Goal: Task Accomplishment & Management: Manage account settings

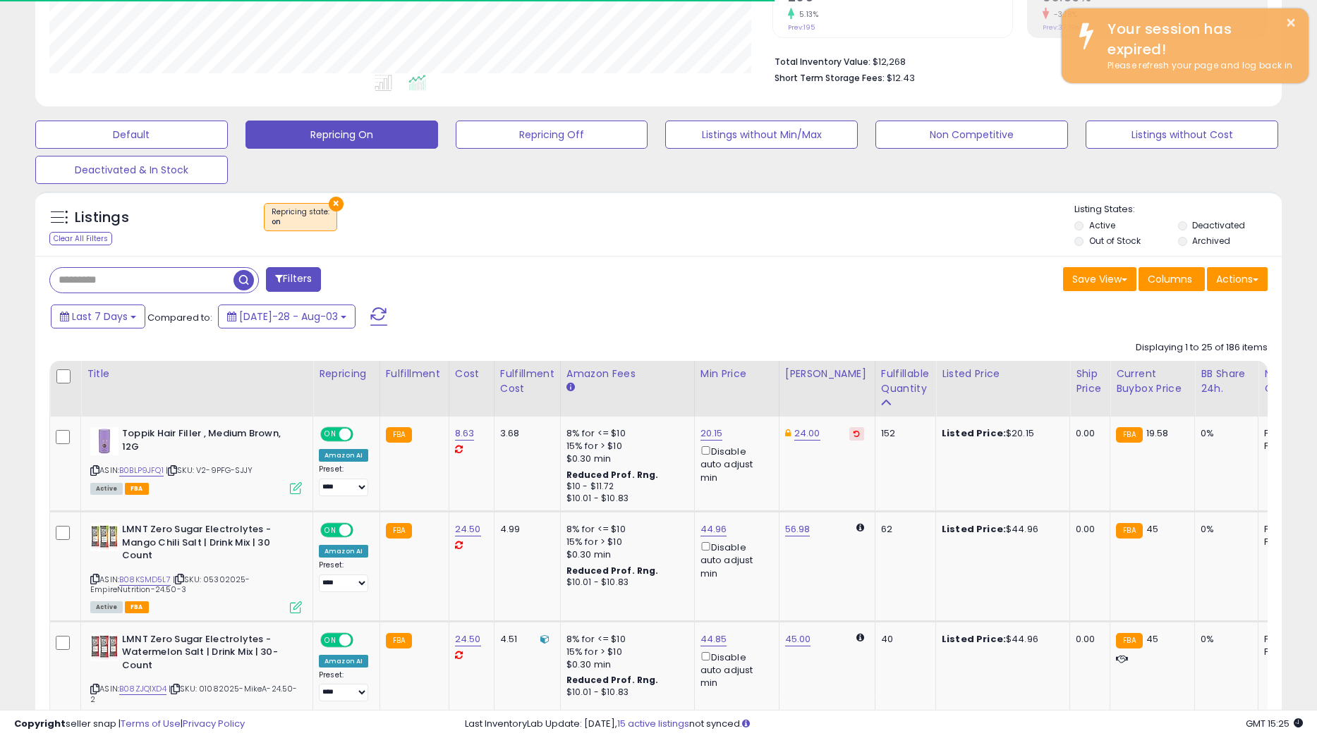
scroll to position [289, 723]
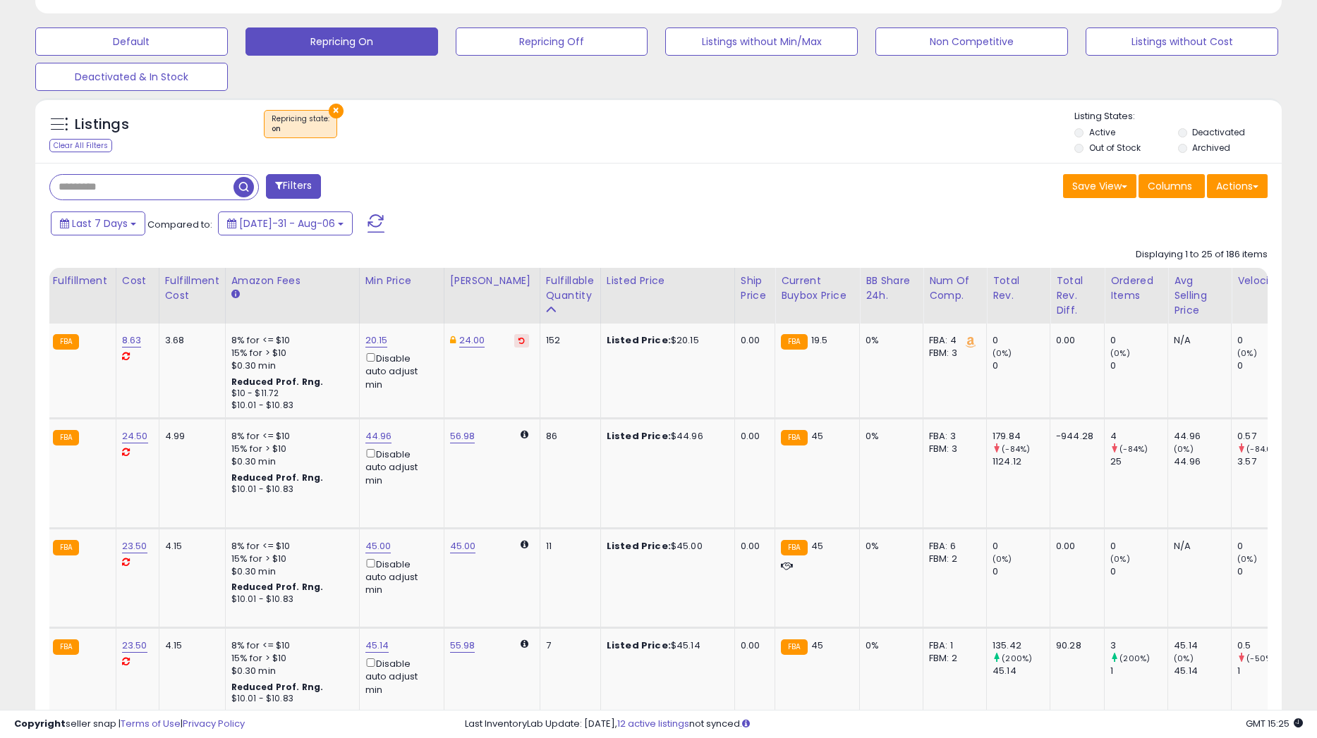
scroll to position [0, 339]
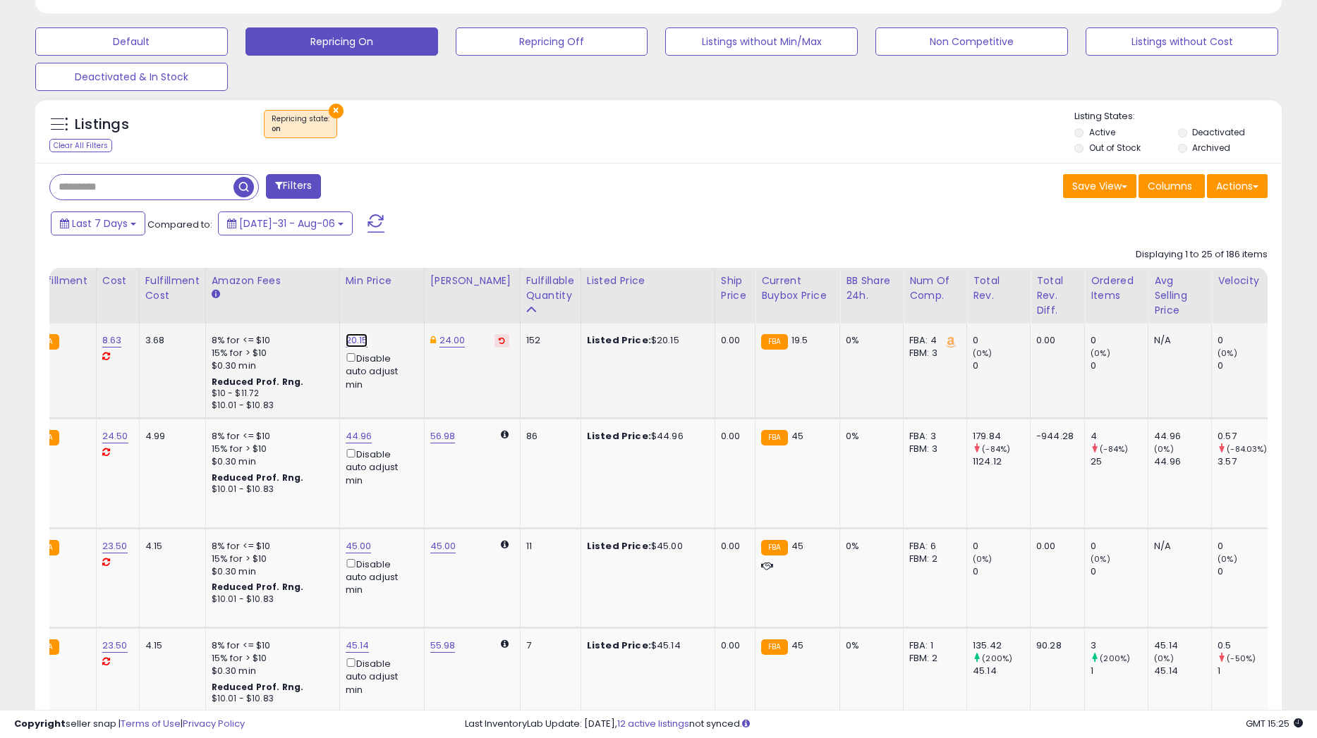
click at [356, 341] on link "20.15" at bounding box center [357, 341] width 23 height 14
type input "*"
type input "*****"
click at [408, 297] on button "submit" at bounding box center [400, 290] width 24 height 21
